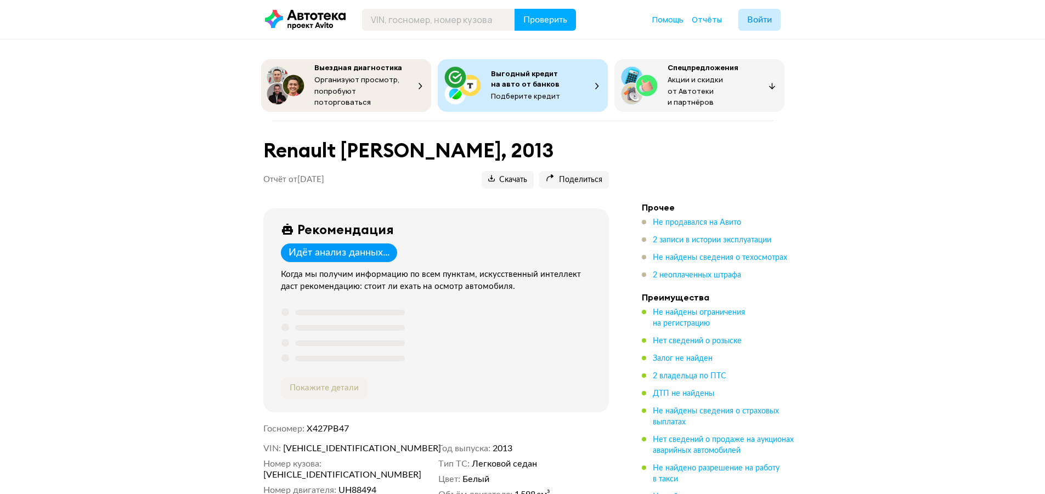
scroll to position [55, 0]
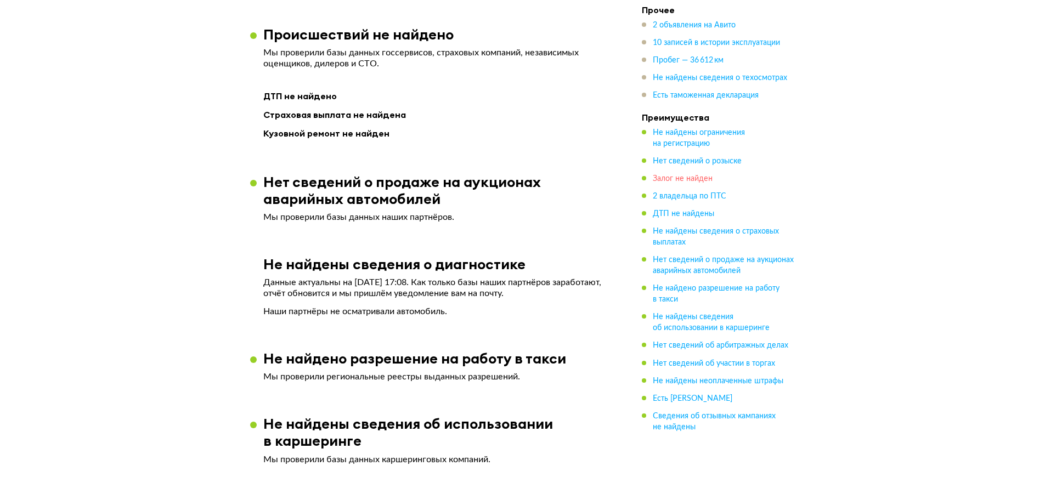
scroll to position [988, 0]
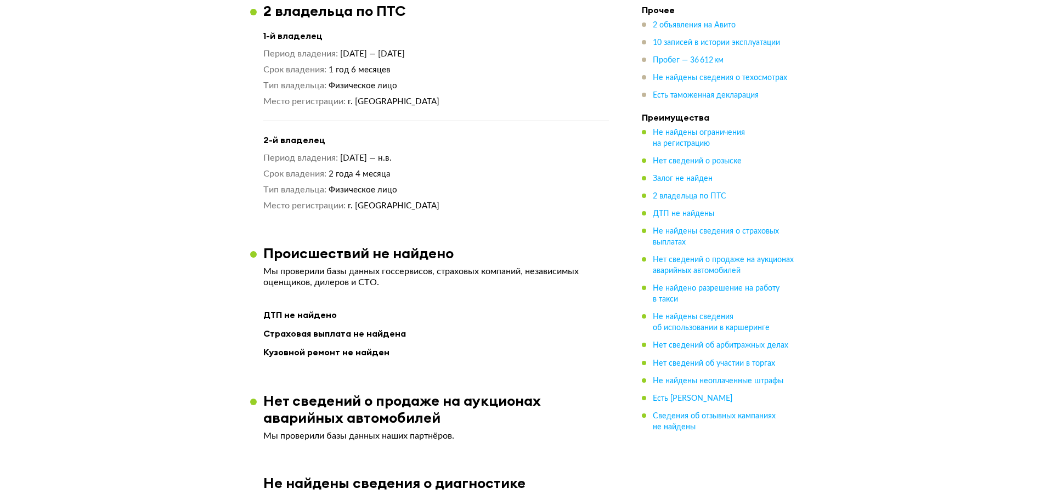
click at [701, 54] on ul "2 объявления на Авито 10 записей в истории эксплуатации Пробег — 36 612 км Не н…" at bounding box center [719, 60] width 154 height 81
click at [703, 58] on span "Пробег — 36 612 км" at bounding box center [688, 61] width 71 height 8
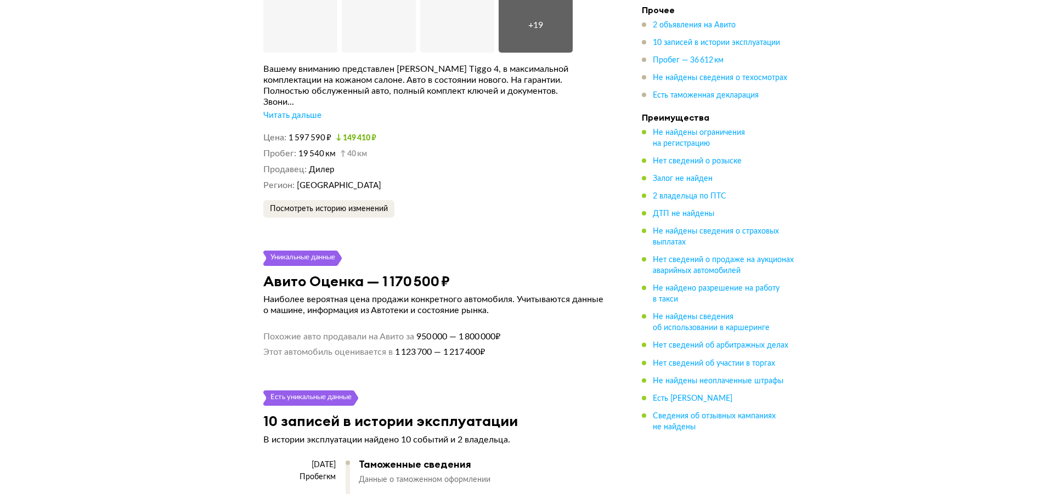
scroll to position [2255, 0]
